Goal: Entertainment & Leisure: Browse casually

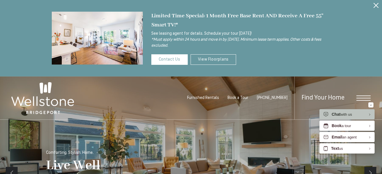
click at [377, 3] on icon "Close Alert" at bounding box center [375, 5] width 5 height 5
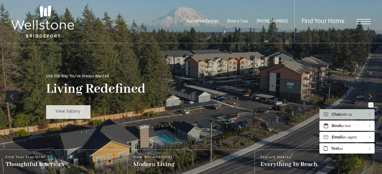
click at [73, 116] on link "View Gallery" at bounding box center [68, 112] width 44 height 14
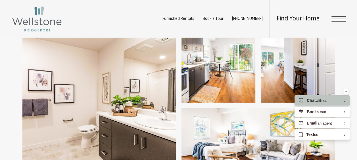
scroll to position [853, 0]
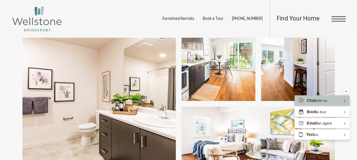
click at [208, 68] on img at bounding box center [219, 64] width 74 height 75
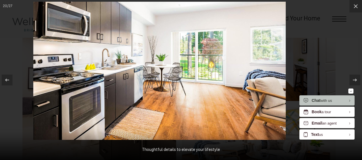
drag, startPoint x: 231, startPoint y: 94, endPoint x: 220, endPoint y: 90, distance: 12.7
click at [220, 90] on img at bounding box center [159, 71] width 252 height 138
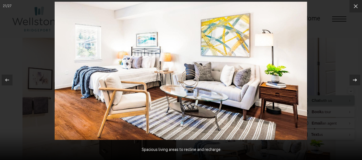
click at [354, 78] on icon at bounding box center [354, 80] width 7 height 7
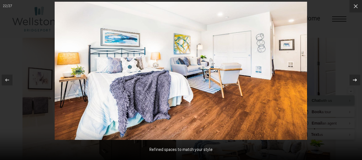
click at [354, 78] on icon at bounding box center [354, 80] width 7 height 7
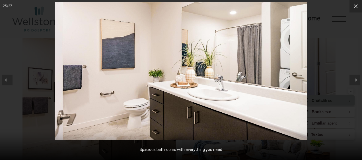
click at [354, 78] on icon at bounding box center [354, 80] width 7 height 7
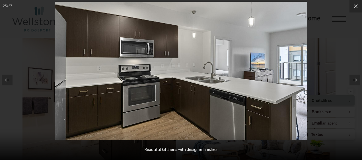
click at [354, 78] on icon at bounding box center [354, 80] width 7 height 7
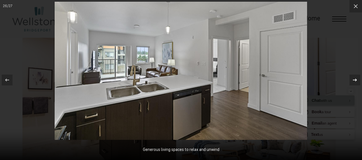
click at [354, 78] on icon at bounding box center [354, 80] width 7 height 7
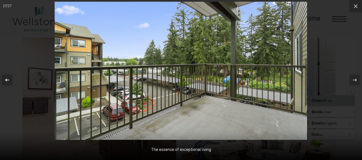
click at [9, 79] on icon at bounding box center [7, 80] width 7 height 7
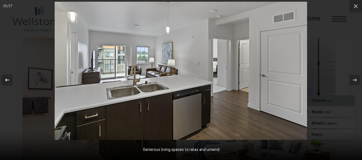
click at [9, 79] on icon at bounding box center [7, 80] width 7 height 7
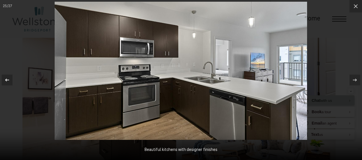
click at [9, 79] on icon at bounding box center [7, 80] width 7 height 7
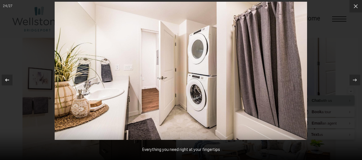
click at [9, 79] on icon at bounding box center [7, 80] width 7 height 7
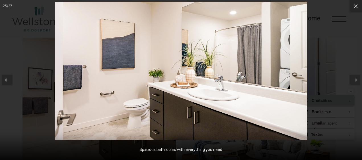
click at [9, 79] on icon at bounding box center [7, 80] width 7 height 7
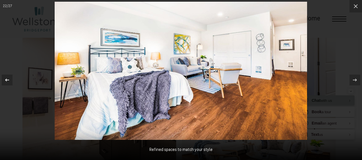
click at [6, 78] on icon at bounding box center [7, 80] width 7 height 7
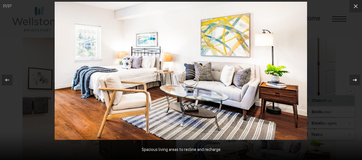
click at [354, 78] on icon at bounding box center [354, 80] width 7 height 7
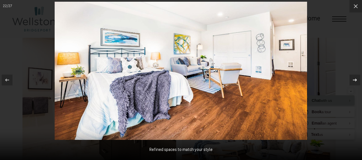
click at [354, 79] on icon at bounding box center [354, 80] width 7 height 7
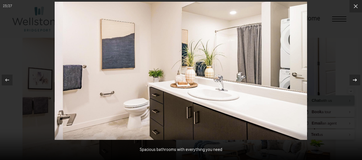
click at [354, 79] on icon at bounding box center [354, 80] width 7 height 7
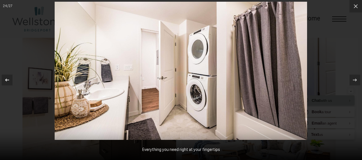
click at [10, 81] on icon at bounding box center [7, 80] width 7 height 7
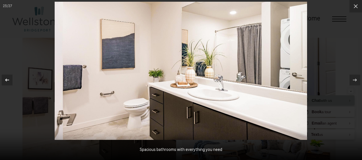
click at [10, 81] on icon at bounding box center [7, 80] width 7 height 7
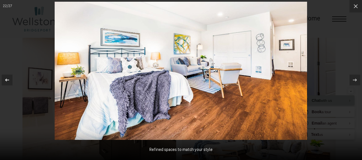
click at [7, 81] on icon at bounding box center [7, 80] width 4 height 3
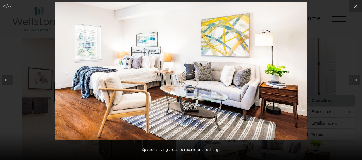
click at [4, 80] on icon at bounding box center [7, 80] width 7 height 7
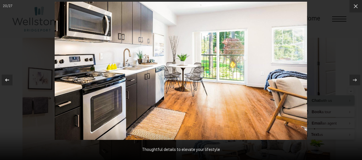
click at [8, 78] on icon at bounding box center [7, 80] width 7 height 7
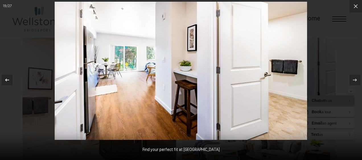
click at [9, 79] on icon at bounding box center [7, 80] width 7 height 7
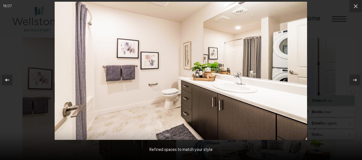
click at [11, 79] on div at bounding box center [7, 80] width 11 height 11
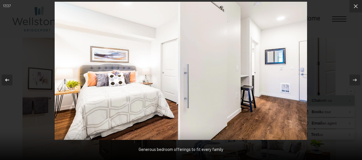
click at [7, 78] on icon at bounding box center [7, 80] width 7 height 7
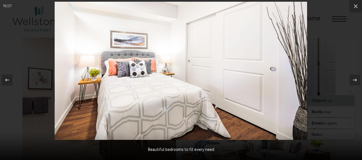
click at [75, 10] on img at bounding box center [181, 71] width 252 height 138
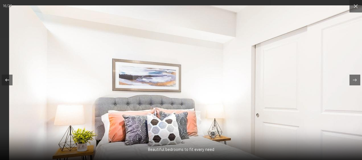
drag, startPoint x: 59, startPoint y: 20, endPoint x: 92, endPoint y: 44, distance: 40.4
click at [92, 44] on img at bounding box center [242, 133] width 466 height 256
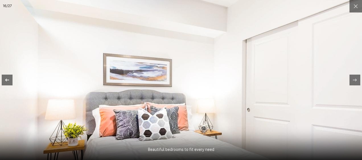
click at [9, 77] on icon at bounding box center [7, 80] width 7 height 7
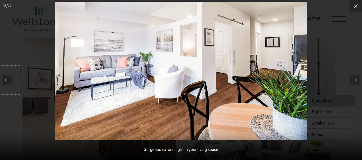
click at [12, 79] on div at bounding box center [7, 80] width 11 height 11
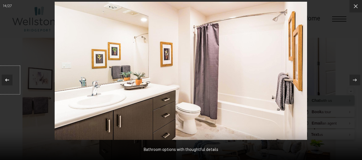
click at [12, 79] on div at bounding box center [7, 80] width 11 height 11
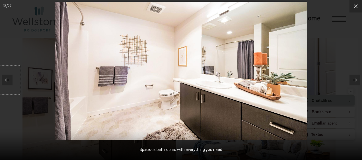
click at [12, 79] on div at bounding box center [7, 80] width 11 height 11
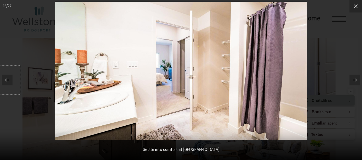
click at [12, 79] on div at bounding box center [7, 80] width 11 height 11
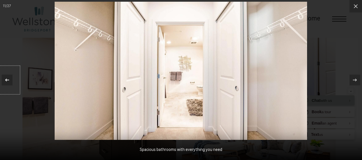
click at [12, 79] on div at bounding box center [7, 80] width 11 height 11
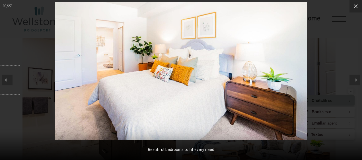
click at [12, 79] on div at bounding box center [7, 80] width 11 height 11
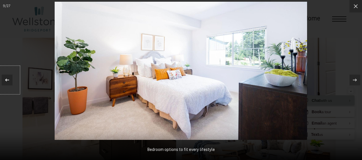
click at [12, 79] on div at bounding box center [7, 80] width 11 height 11
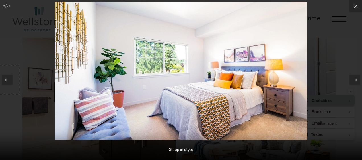
click at [12, 79] on div at bounding box center [7, 80] width 11 height 11
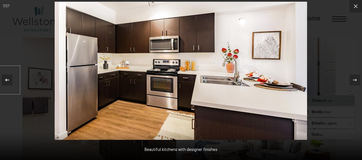
click at [12, 79] on div at bounding box center [7, 80] width 11 height 11
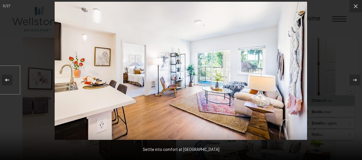
click at [16, 80] on button at bounding box center [10, 80] width 20 height 28
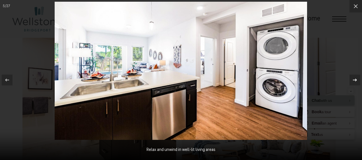
click at [359, 79] on div at bounding box center [354, 80] width 11 height 11
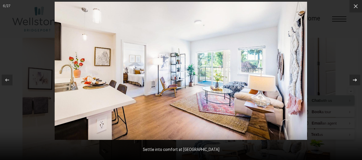
click at [359, 79] on div at bounding box center [354, 80] width 11 height 11
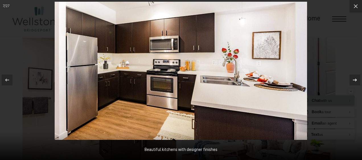
click at [359, 79] on div at bounding box center [354, 80] width 11 height 11
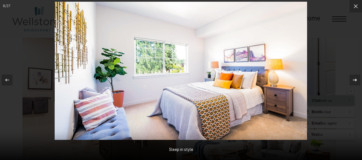
click at [359, 79] on div at bounding box center [354, 80] width 11 height 11
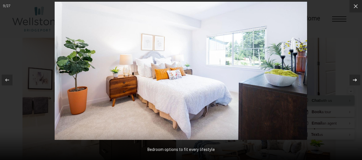
click at [359, 79] on div at bounding box center [354, 80] width 11 height 11
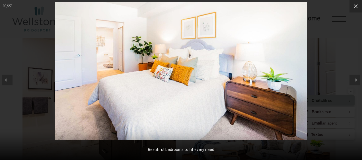
click at [359, 79] on div at bounding box center [354, 80] width 11 height 11
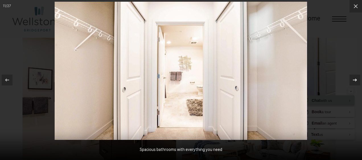
click at [359, 79] on div at bounding box center [354, 80] width 11 height 11
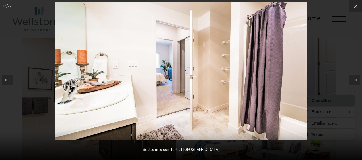
click at [9, 81] on icon at bounding box center [7, 80] width 7 height 7
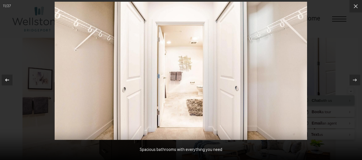
click at [9, 81] on icon at bounding box center [7, 80] width 7 height 7
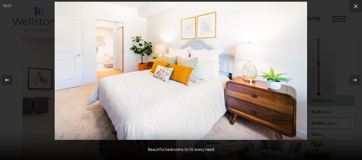
click at [9, 81] on icon at bounding box center [7, 80] width 7 height 7
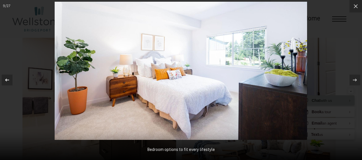
click at [9, 81] on icon at bounding box center [7, 80] width 7 height 7
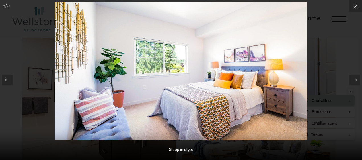
click at [9, 81] on icon at bounding box center [7, 80] width 7 height 7
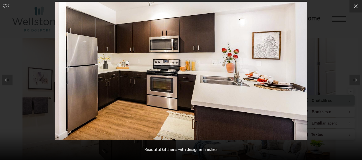
click at [9, 81] on icon at bounding box center [7, 80] width 7 height 7
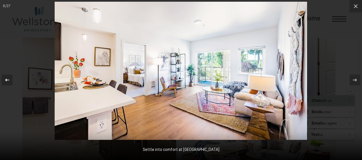
click at [9, 81] on icon at bounding box center [7, 80] width 7 height 7
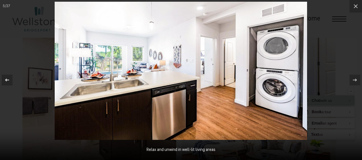
click at [9, 81] on icon at bounding box center [7, 80] width 7 height 7
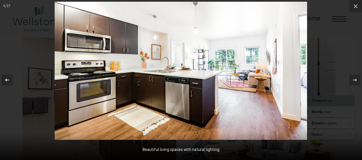
click at [12, 80] on div at bounding box center [7, 80] width 11 height 11
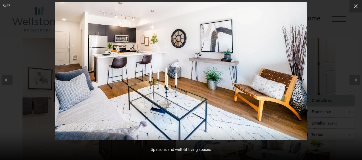
click at [11, 77] on div at bounding box center [7, 80] width 11 height 11
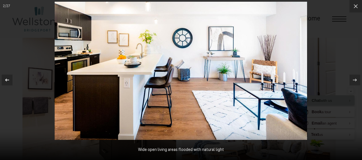
click at [11, 77] on div at bounding box center [7, 80] width 11 height 11
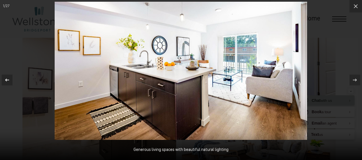
click at [11, 77] on div at bounding box center [7, 80] width 11 height 11
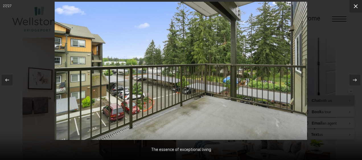
click at [354, 4] on icon at bounding box center [355, 6] width 7 height 7
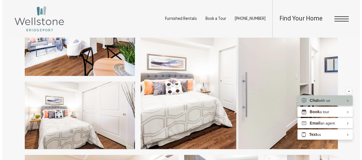
scroll to position [710, 0]
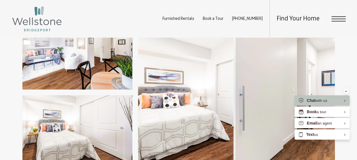
click at [259, 95] on img at bounding box center [236, 92] width 197 height 141
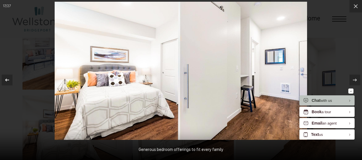
click at [6, 80] on icon at bounding box center [7, 80] width 4 height 3
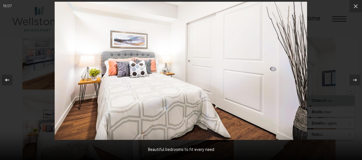
click at [14, 81] on button at bounding box center [10, 80] width 20 height 28
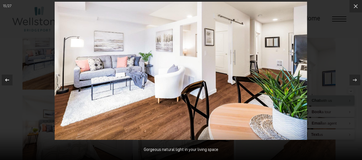
click at [10, 78] on icon at bounding box center [7, 80] width 7 height 7
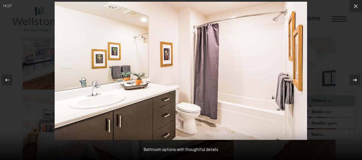
click at [355, 77] on icon at bounding box center [354, 80] width 7 height 7
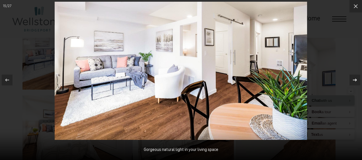
click at [355, 77] on icon at bounding box center [354, 80] width 7 height 7
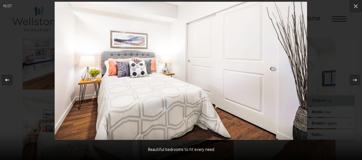
click at [5, 78] on icon at bounding box center [7, 80] width 7 height 7
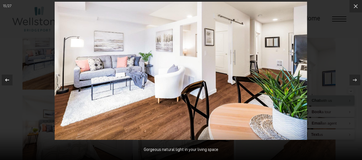
click at [5, 78] on icon at bounding box center [7, 80] width 7 height 7
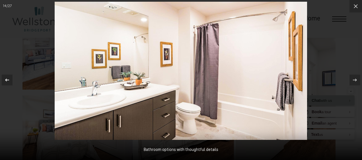
click at [5, 78] on icon at bounding box center [7, 80] width 7 height 7
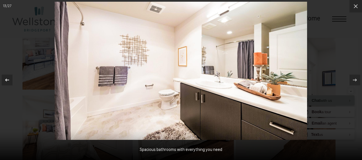
click at [5, 78] on icon at bounding box center [7, 80] width 7 height 7
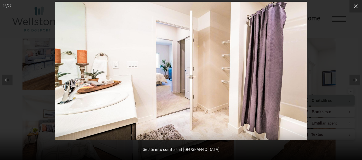
click at [5, 78] on icon at bounding box center [7, 80] width 7 height 7
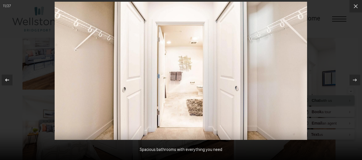
click at [5, 78] on icon at bounding box center [7, 80] width 7 height 7
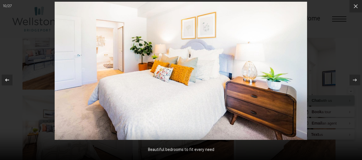
click at [5, 78] on icon at bounding box center [7, 80] width 7 height 7
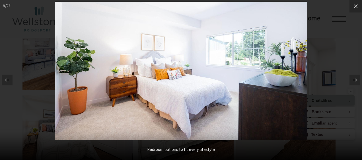
click at [357, 80] on icon at bounding box center [354, 80] width 7 height 7
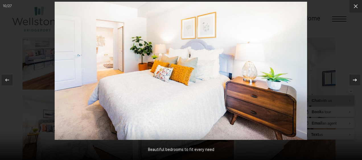
click at [357, 80] on icon at bounding box center [354, 80] width 7 height 7
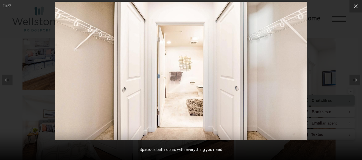
click at [357, 80] on icon at bounding box center [354, 80] width 7 height 7
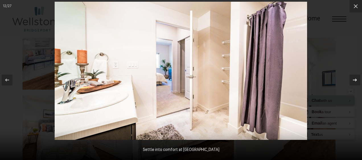
click at [357, 80] on icon at bounding box center [354, 80] width 7 height 7
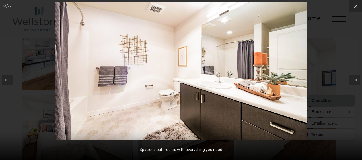
click at [357, 80] on icon at bounding box center [354, 80] width 7 height 7
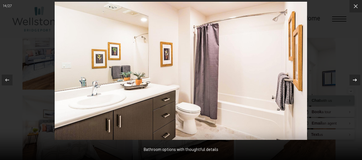
click at [357, 80] on icon at bounding box center [354, 80] width 7 height 7
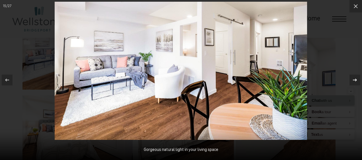
click at [357, 80] on icon at bounding box center [354, 80] width 7 height 7
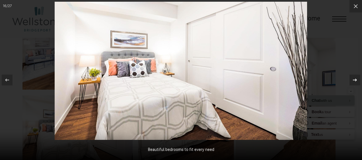
click at [357, 80] on icon at bounding box center [354, 80] width 7 height 7
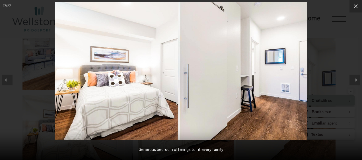
click at [357, 80] on icon at bounding box center [354, 80] width 7 height 7
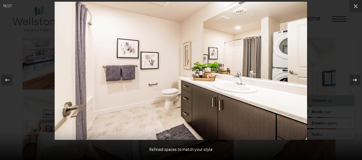
click at [357, 80] on icon at bounding box center [354, 80] width 7 height 7
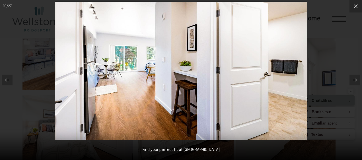
drag, startPoint x: 7, startPoint y: 80, endPoint x: 0, endPoint y: 43, distance: 37.6
click at [7, 80] on icon at bounding box center [7, 80] width 4 height 3
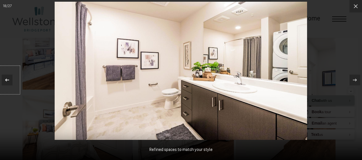
click at [16, 78] on button at bounding box center [10, 80] width 20 height 28
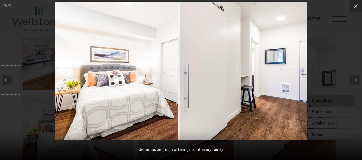
click at [16, 77] on button at bounding box center [10, 80] width 20 height 28
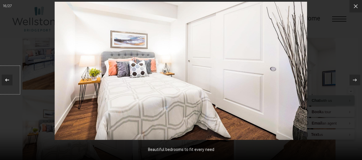
click at [16, 77] on button at bounding box center [10, 80] width 20 height 28
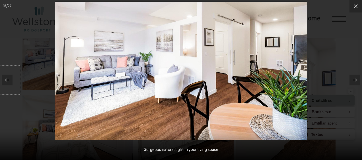
click at [16, 77] on button at bounding box center [10, 80] width 20 height 28
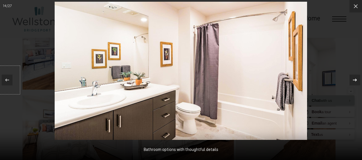
click at [354, 79] on icon at bounding box center [354, 80] width 7 height 7
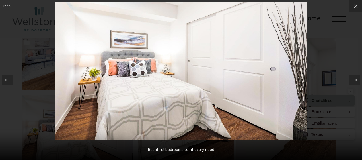
click at [354, 79] on icon at bounding box center [354, 80] width 7 height 7
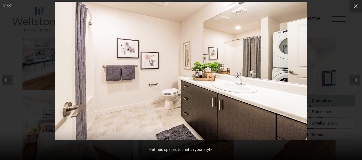
click at [354, 79] on icon at bounding box center [354, 80] width 7 height 7
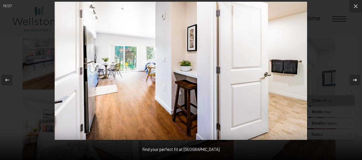
click at [354, 79] on icon at bounding box center [354, 80] width 7 height 7
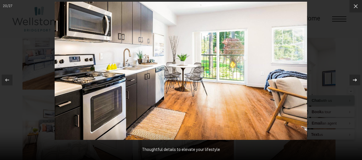
click at [355, 81] on icon at bounding box center [354, 80] width 7 height 7
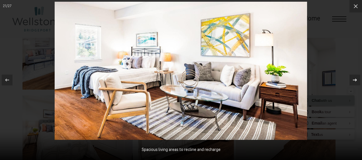
click at [355, 80] on icon at bounding box center [354, 80] width 7 height 7
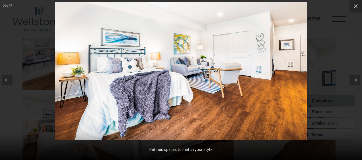
click at [355, 80] on icon at bounding box center [354, 80] width 7 height 7
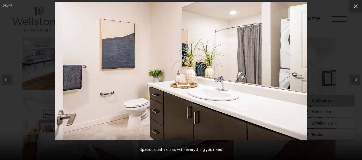
click at [355, 80] on icon at bounding box center [354, 80] width 7 height 7
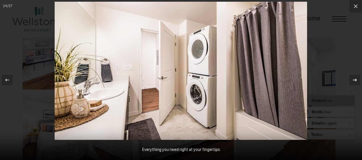
click at [355, 80] on icon at bounding box center [354, 80] width 7 height 7
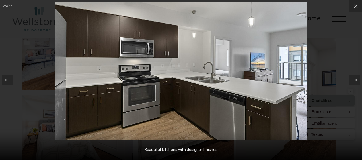
click at [355, 80] on icon at bounding box center [354, 80] width 7 height 7
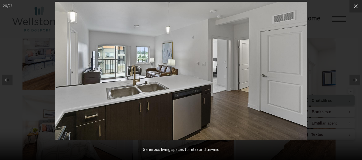
click at [10, 80] on icon at bounding box center [7, 80] width 7 height 7
click at [10, 79] on icon at bounding box center [7, 80] width 7 height 7
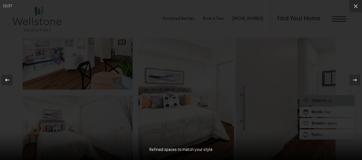
click at [10, 79] on icon at bounding box center [7, 80] width 7 height 7
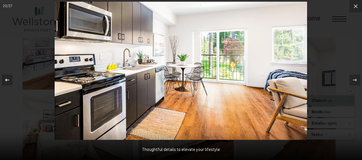
click at [10, 79] on icon at bounding box center [7, 80] width 7 height 7
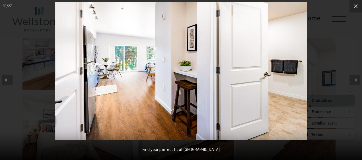
click at [10, 79] on icon at bounding box center [7, 80] width 7 height 7
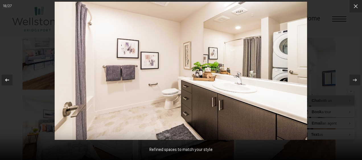
click at [10, 79] on icon at bounding box center [7, 80] width 7 height 7
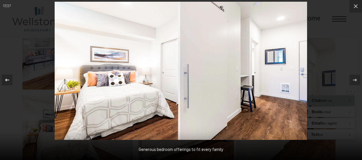
click at [10, 79] on icon at bounding box center [7, 80] width 7 height 7
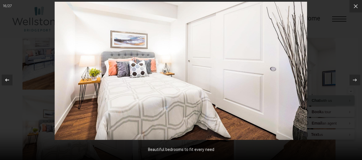
click at [10, 79] on icon at bounding box center [7, 80] width 7 height 7
